Goal: Task Accomplishment & Management: Manage account settings

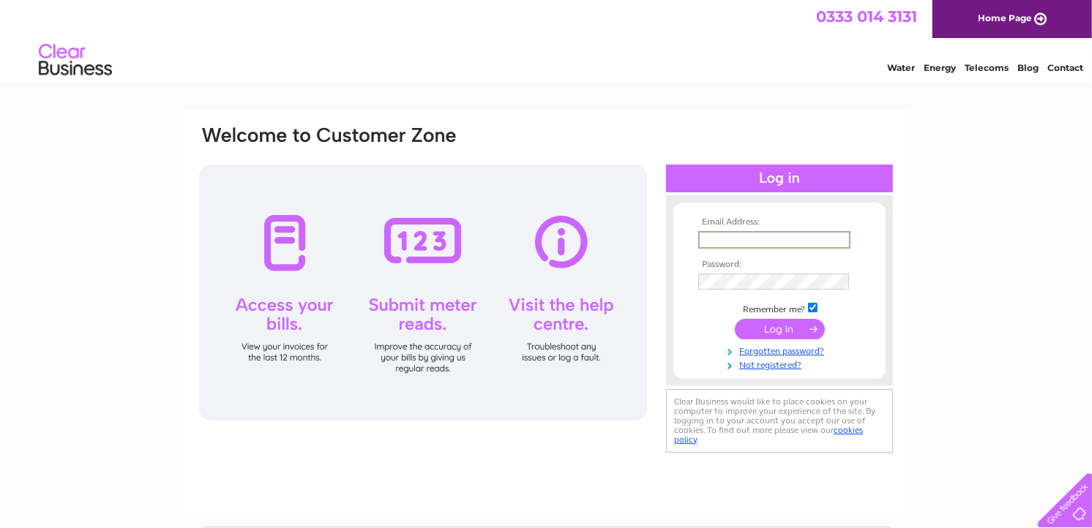
click at [740, 241] on input "text" at bounding box center [774, 240] width 152 height 18
type input "secretary@nciwormshead.org.uk"
click at [759, 326] on input "submit" at bounding box center [780, 328] width 90 height 20
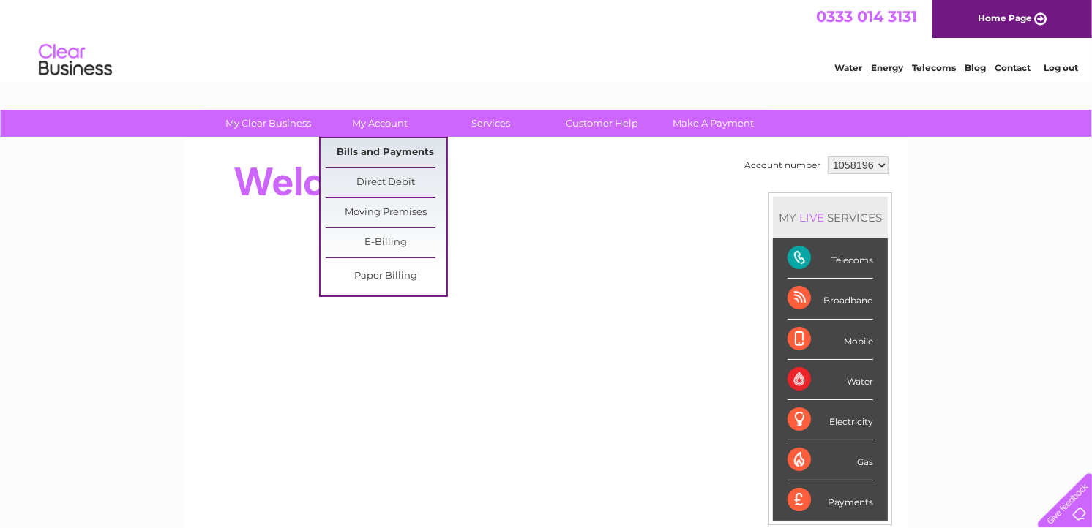
click at [372, 154] on link "Bills and Payments" at bounding box center [386, 152] width 121 height 29
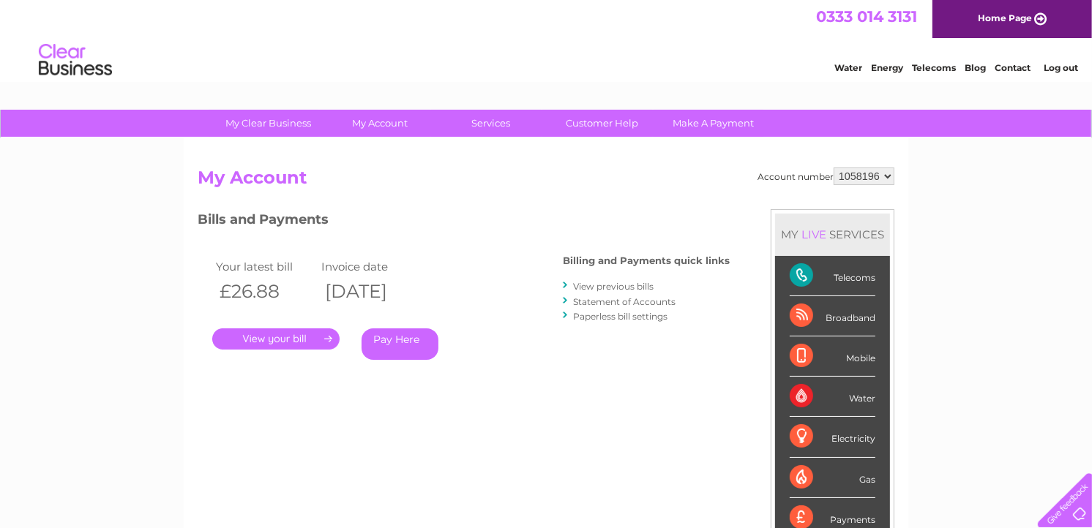
click at [1055, 66] on link "Log out" at bounding box center [1060, 67] width 34 height 11
